Goal: Use online tool/utility

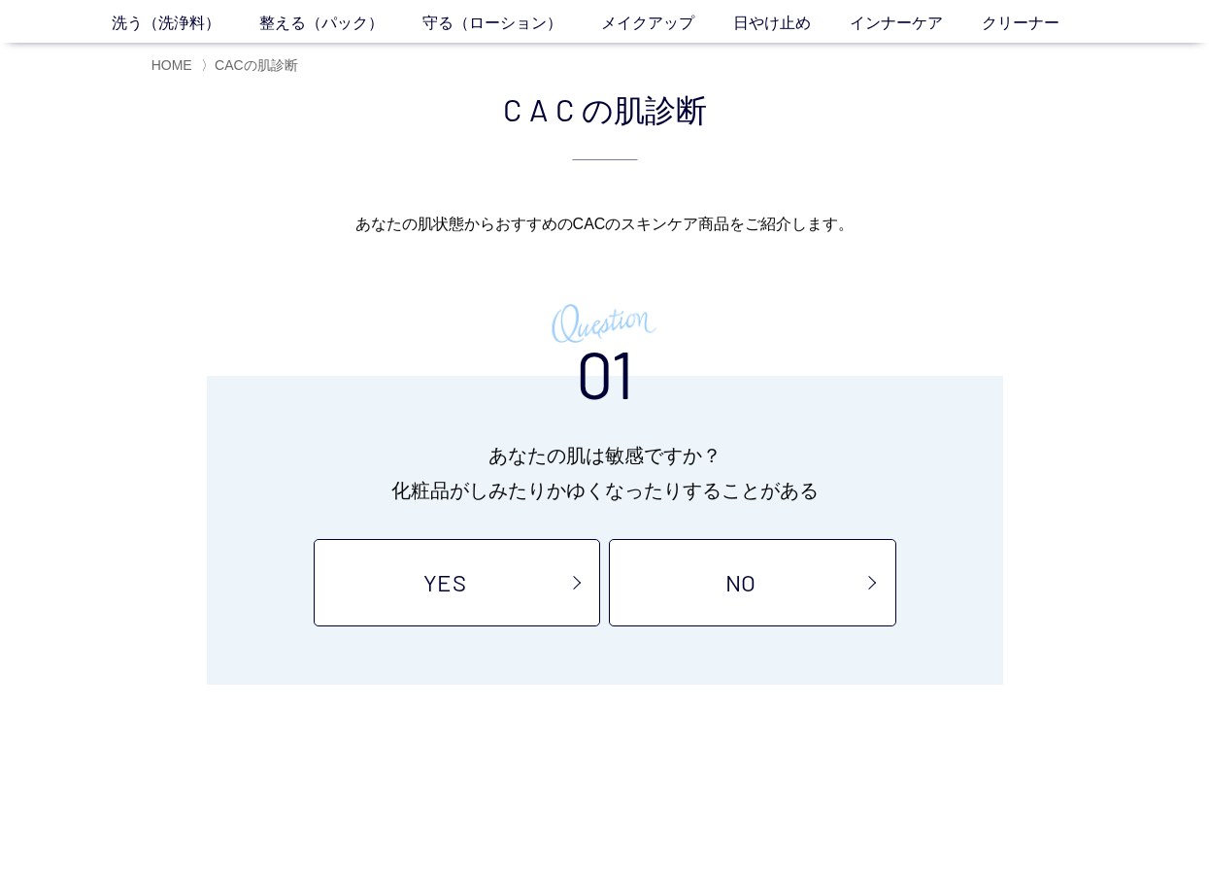
scroll to position [99, 0]
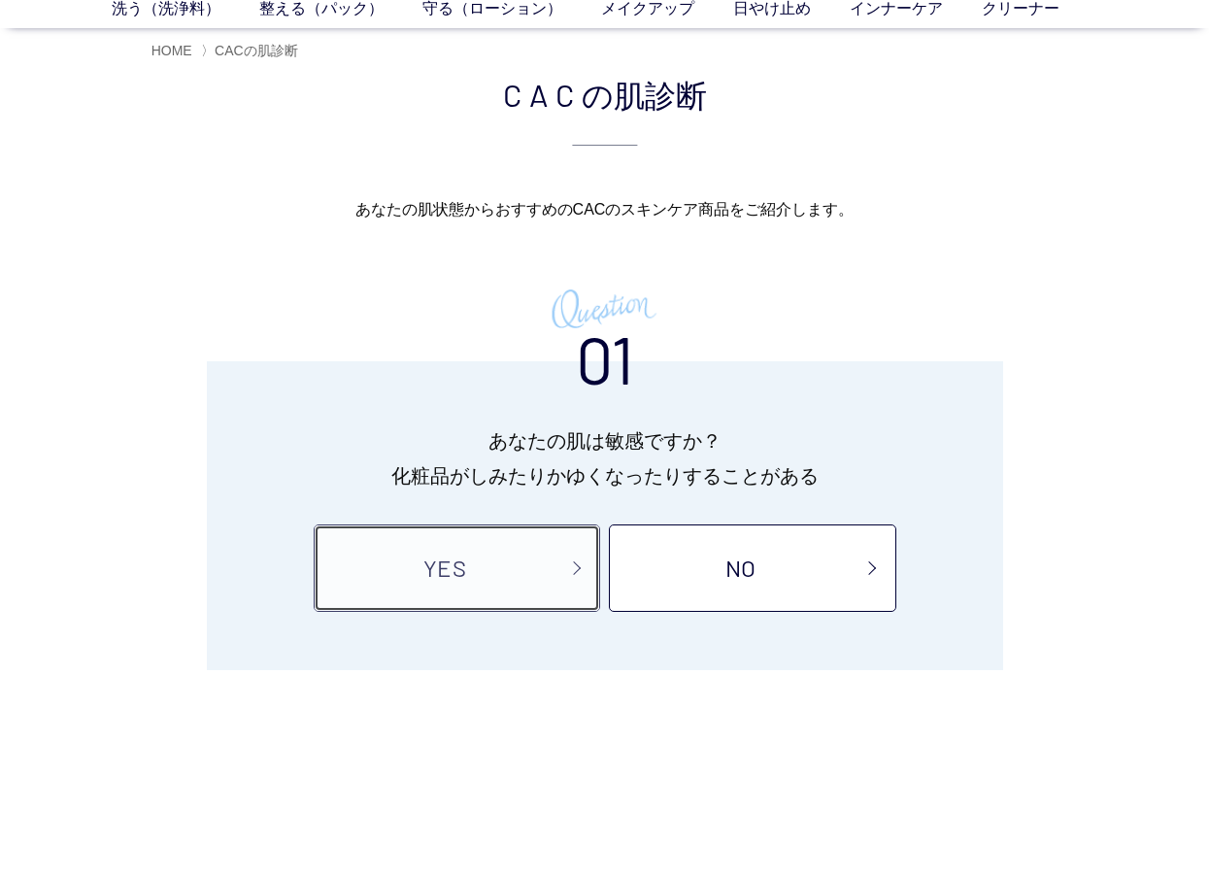
click at [386, 587] on link "YES" at bounding box center [457, 567] width 286 height 87
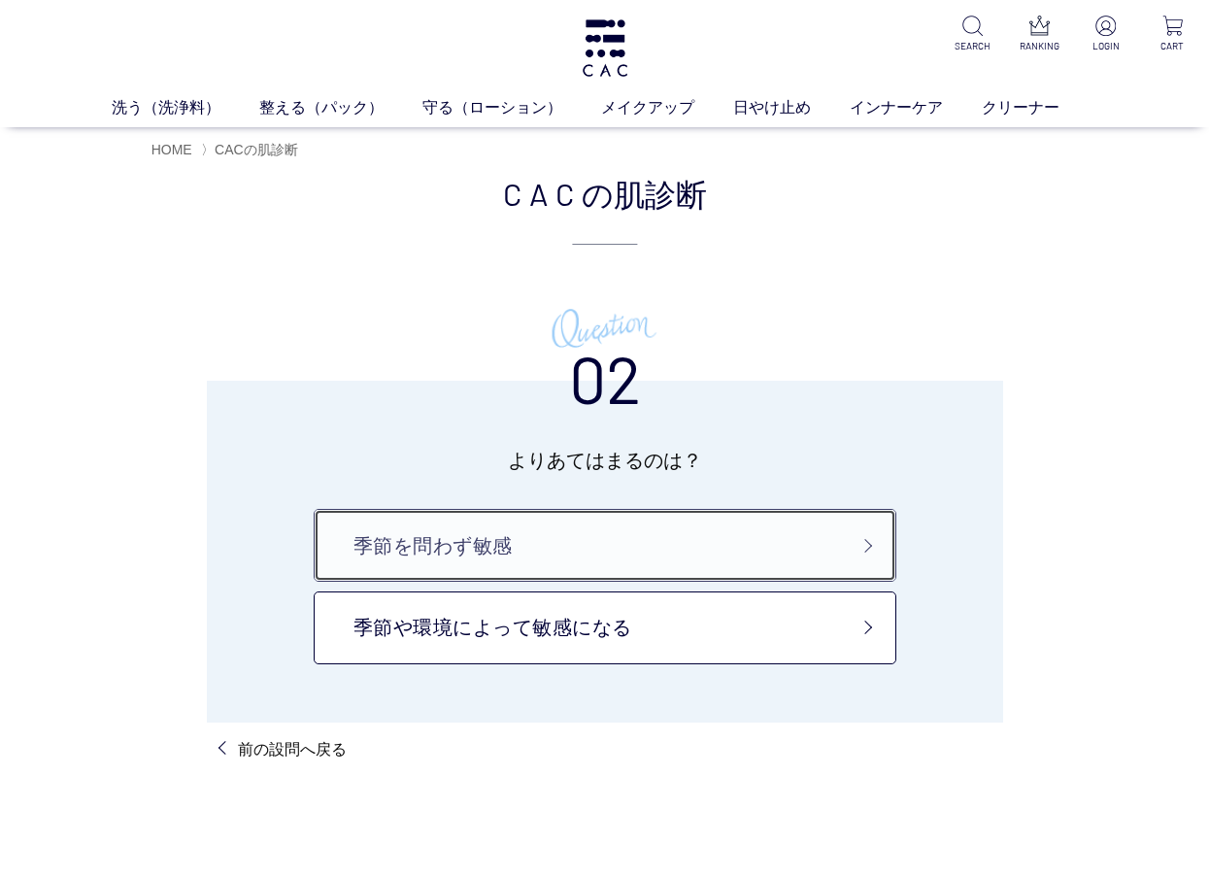
click at [522, 549] on link "季節を問わず敏感" at bounding box center [605, 545] width 583 height 73
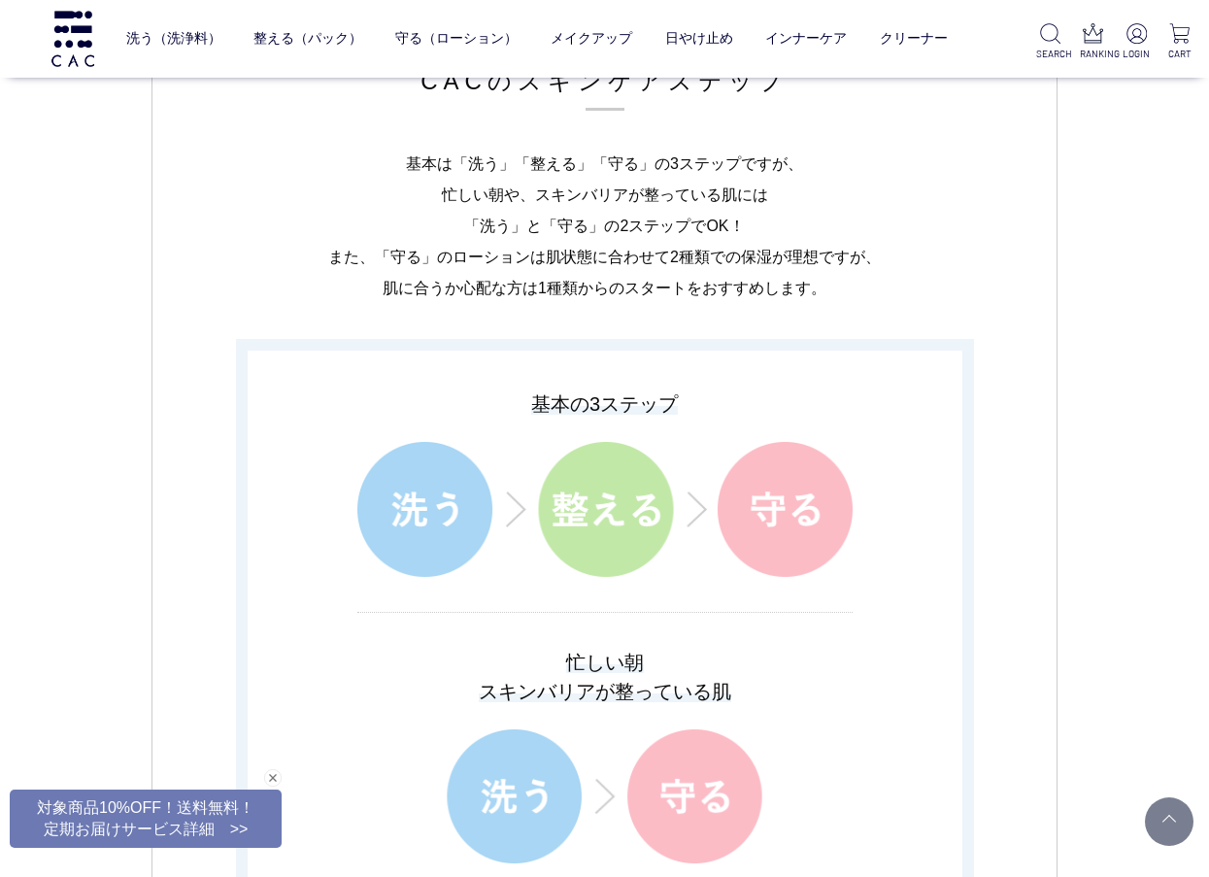
scroll to position [3049, 0]
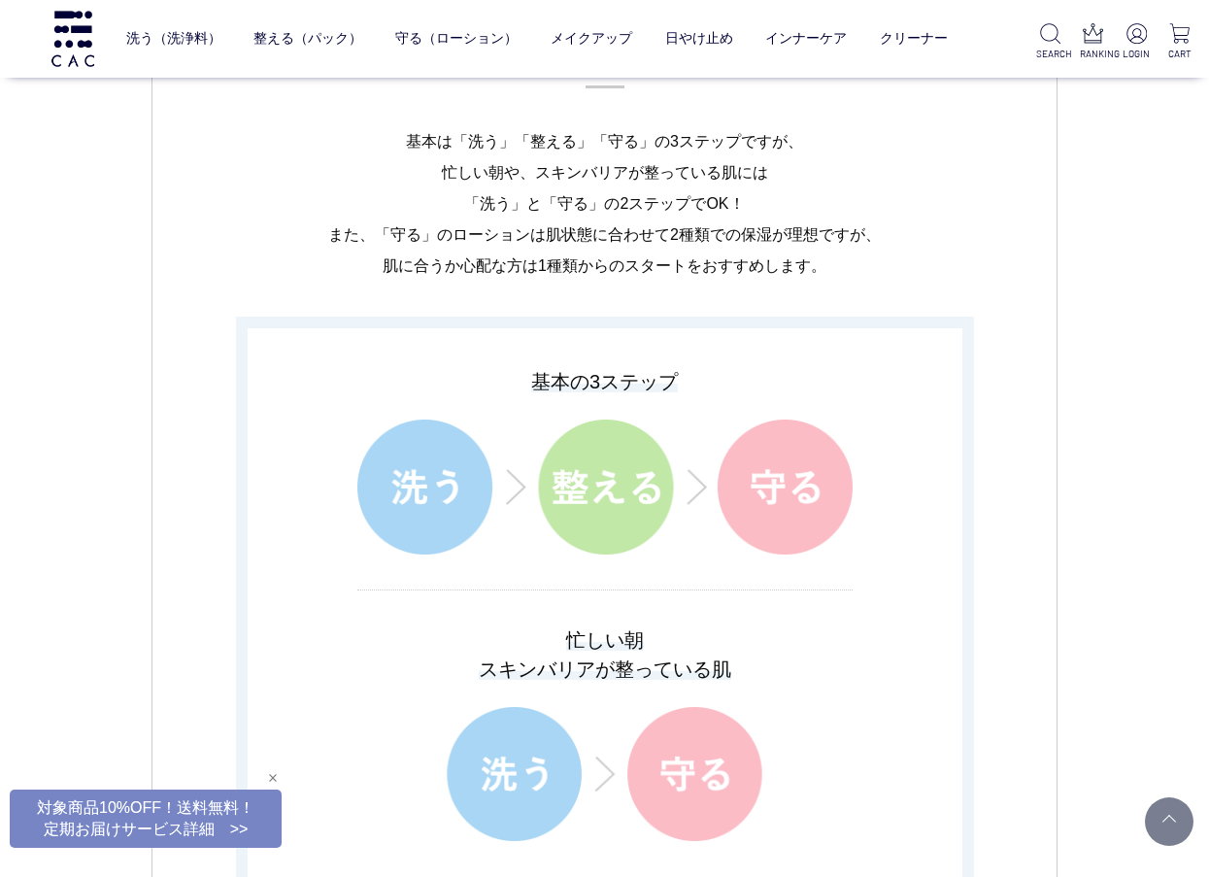
drag, startPoint x: 280, startPoint y: 775, endPoint x: 277, endPoint y: 742, distance: 33.1
click at [279, 773] on div "閉じる" at bounding box center [272, 777] width 17 height 17
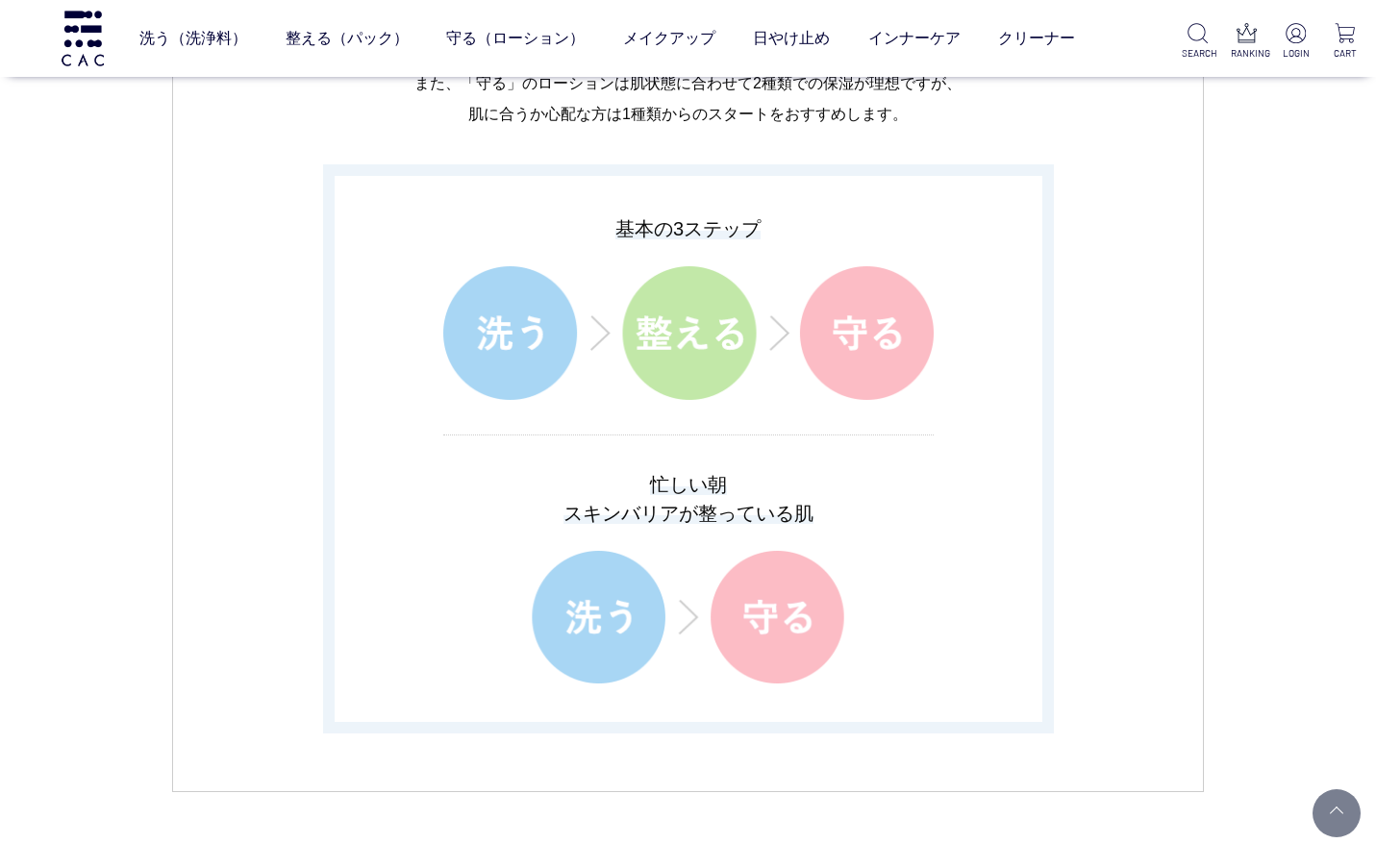
scroll to position [3375, 0]
